Goal: Entertainment & Leisure: Consume media (video, audio)

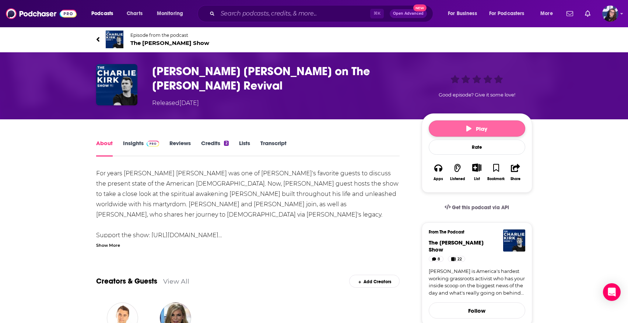
click at [476, 127] on span "Play" at bounding box center [476, 128] width 21 height 7
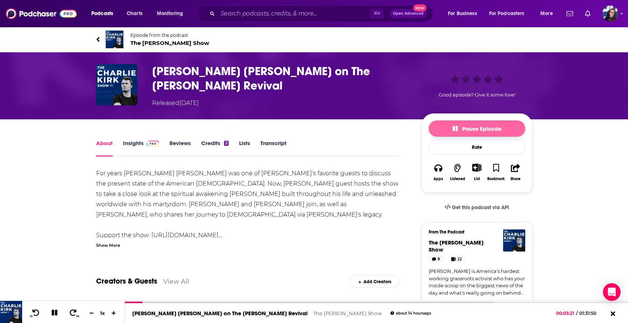
click at [476, 126] on span "Pause Episode" at bounding box center [477, 128] width 49 height 7
click at [479, 126] on span "Play" at bounding box center [476, 128] width 21 height 7
click at [461, 125] on span "Pause Episode" at bounding box center [477, 128] width 49 height 7
click at [479, 127] on span "Play" at bounding box center [476, 128] width 21 height 7
click at [467, 127] on span "Pause Episode" at bounding box center [477, 128] width 49 height 7
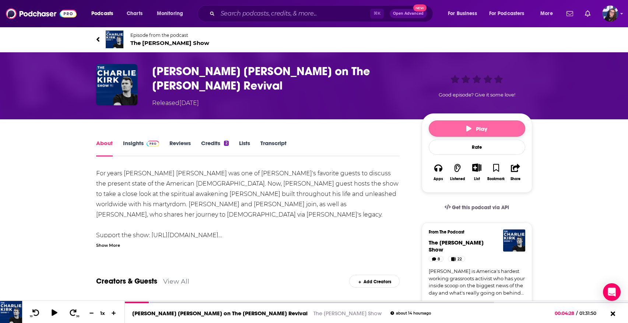
click at [482, 125] on span "Play" at bounding box center [476, 128] width 21 height 7
click at [465, 125] on span "Pause Episode" at bounding box center [477, 128] width 49 height 7
click at [163, 302] on div at bounding box center [148, 303] width 46 height 3
click at [56, 311] on icon at bounding box center [54, 312] width 8 height 7
click at [150, 304] on div at bounding box center [144, 303] width 39 height 3
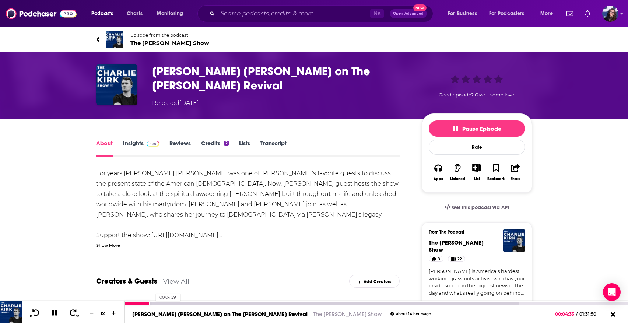
click at [152, 303] on div at bounding box center [322, 303] width 394 height 3
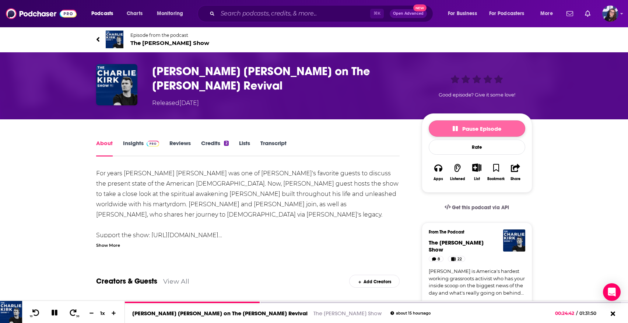
click at [475, 125] on span "Pause Episode" at bounding box center [477, 128] width 49 height 7
click at [481, 125] on span "Play" at bounding box center [476, 128] width 21 height 7
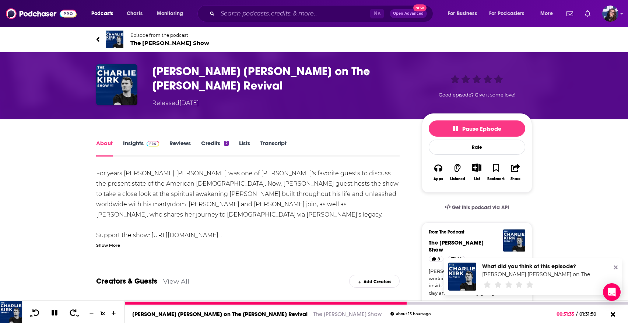
click at [54, 313] on icon at bounding box center [54, 312] width 8 height 7
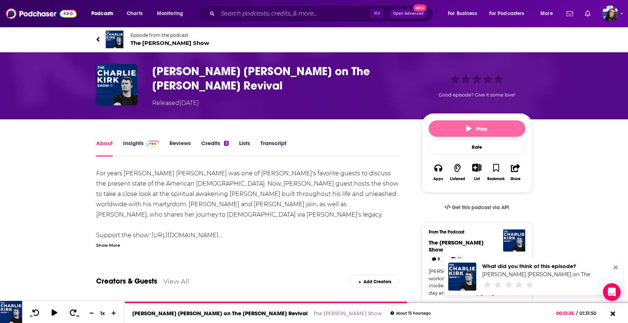
click at [482, 127] on span "Play" at bounding box center [476, 128] width 21 height 7
click at [486, 125] on span "Pause Episode" at bounding box center [477, 128] width 49 height 7
click at [483, 129] on span "Play" at bounding box center [476, 128] width 21 height 7
click at [471, 125] on span "Pause Episode" at bounding box center [477, 128] width 49 height 7
click at [494, 128] on button "Play" at bounding box center [477, 128] width 97 height 16
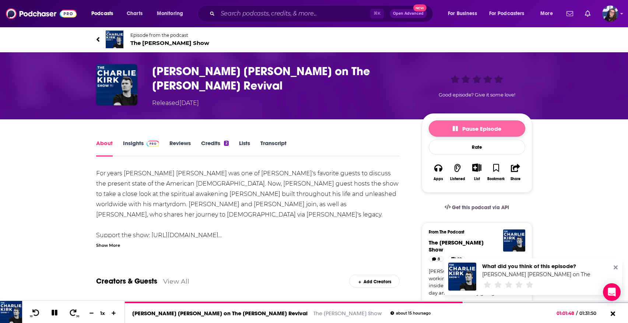
click at [468, 126] on span "Pause Episode" at bounding box center [477, 128] width 49 height 7
click at [479, 125] on span "Play" at bounding box center [476, 128] width 21 height 7
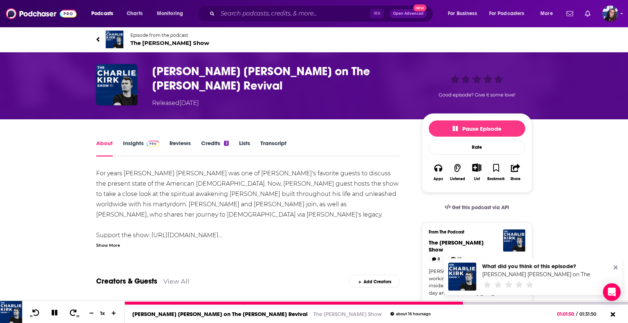
click at [33, 312] on icon at bounding box center [35, 312] width 7 height 7
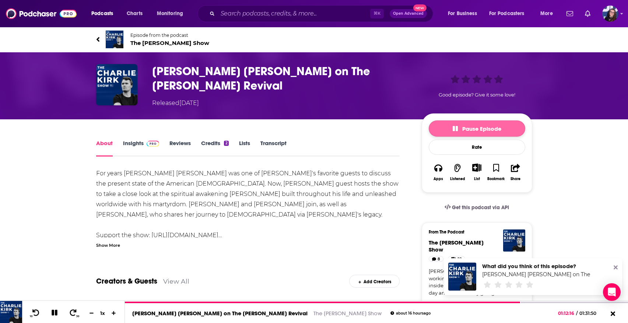
click at [484, 126] on span "Pause Episode" at bounding box center [477, 128] width 49 height 7
